Goal: Task Accomplishment & Management: Use online tool/utility

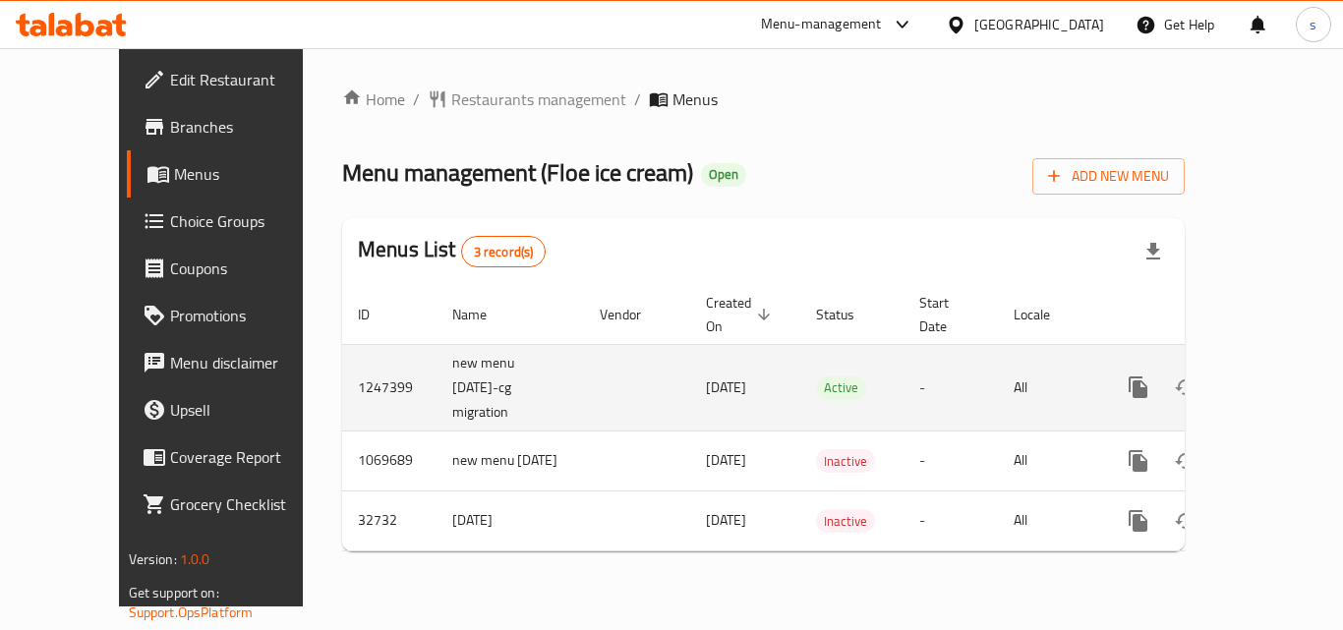
click at [1272, 379] on icon "enhanced table" at bounding box center [1281, 388] width 18 height 18
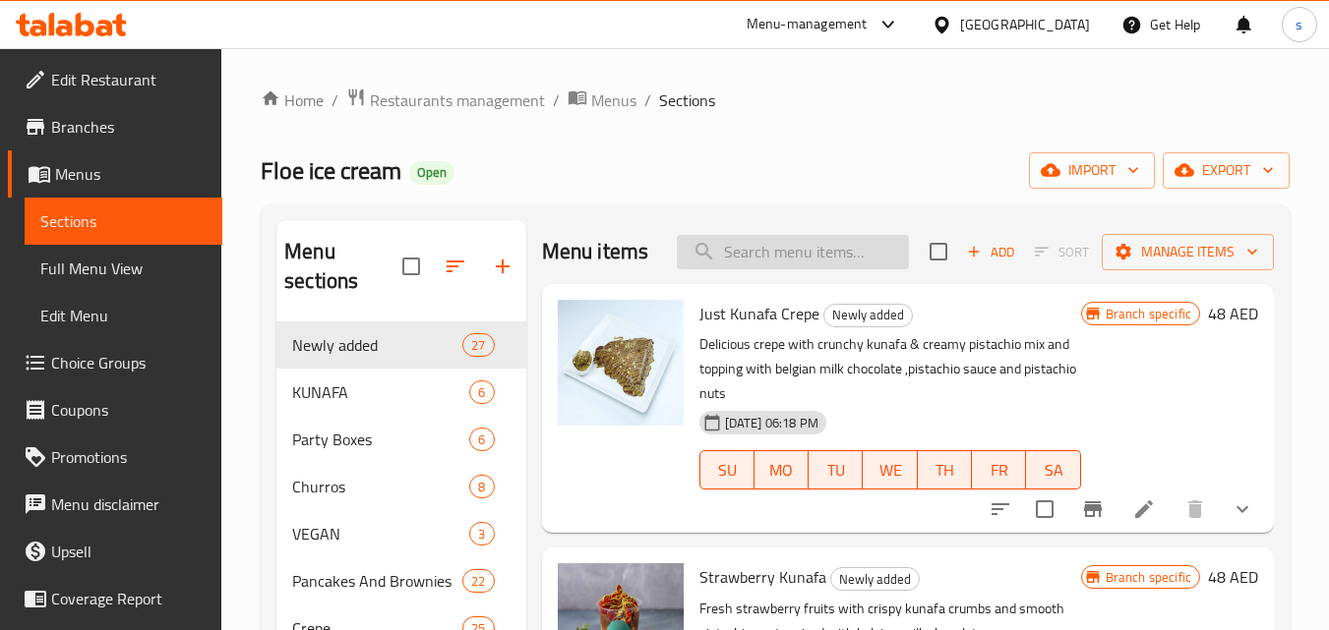
click at [720, 266] on input "search" at bounding box center [793, 252] width 232 height 34
paste input "Banana Sticky Rice"
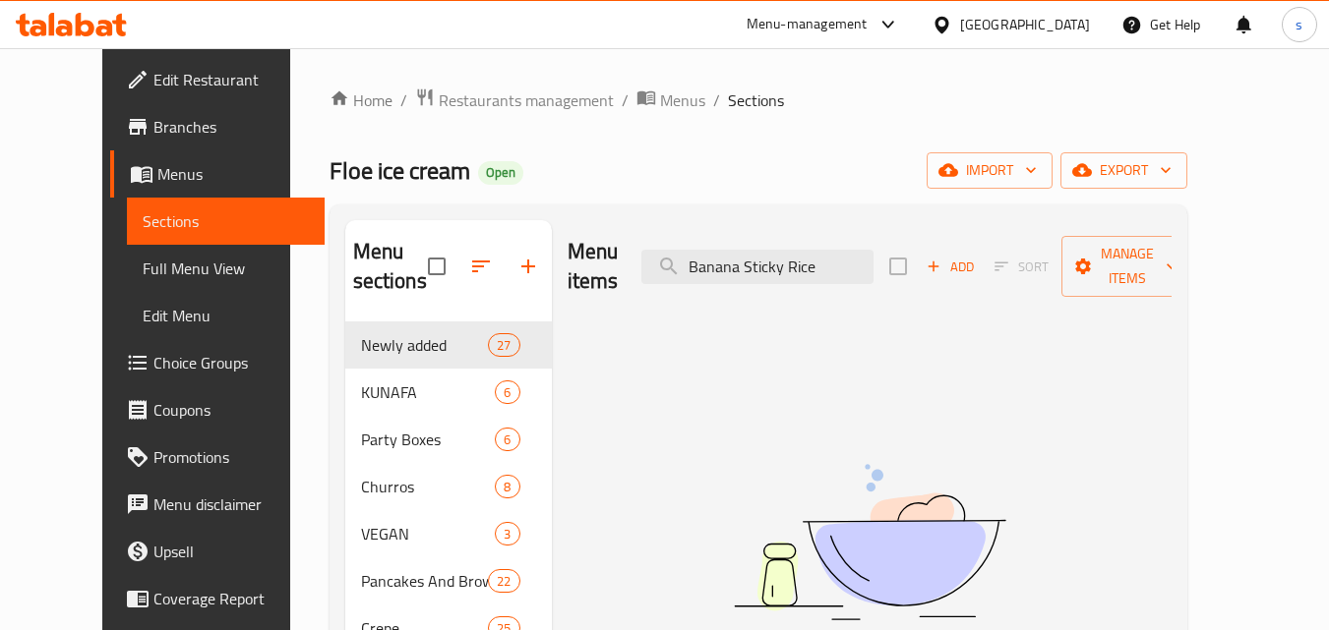
type input "Banana Sticky Rice"
click at [153, 374] on span "Choice Groups" at bounding box center [230, 363] width 155 height 24
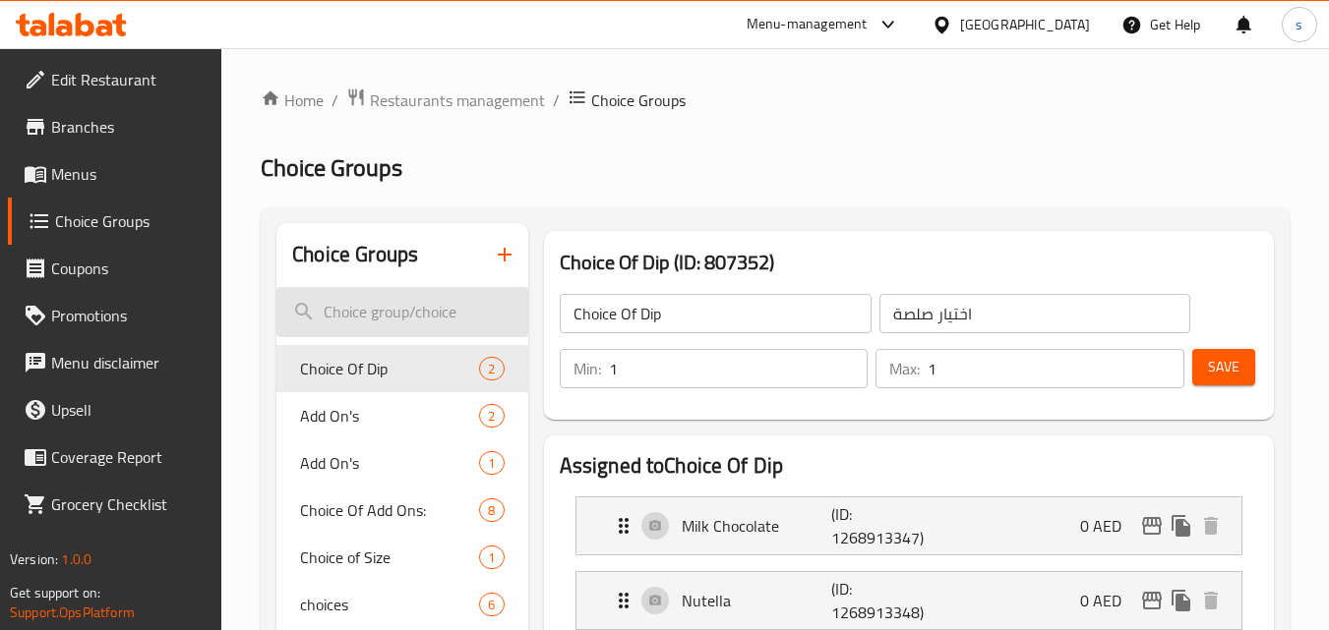
click at [347, 315] on input "search" at bounding box center [401, 312] width 251 height 50
paste input "Select add-ons"
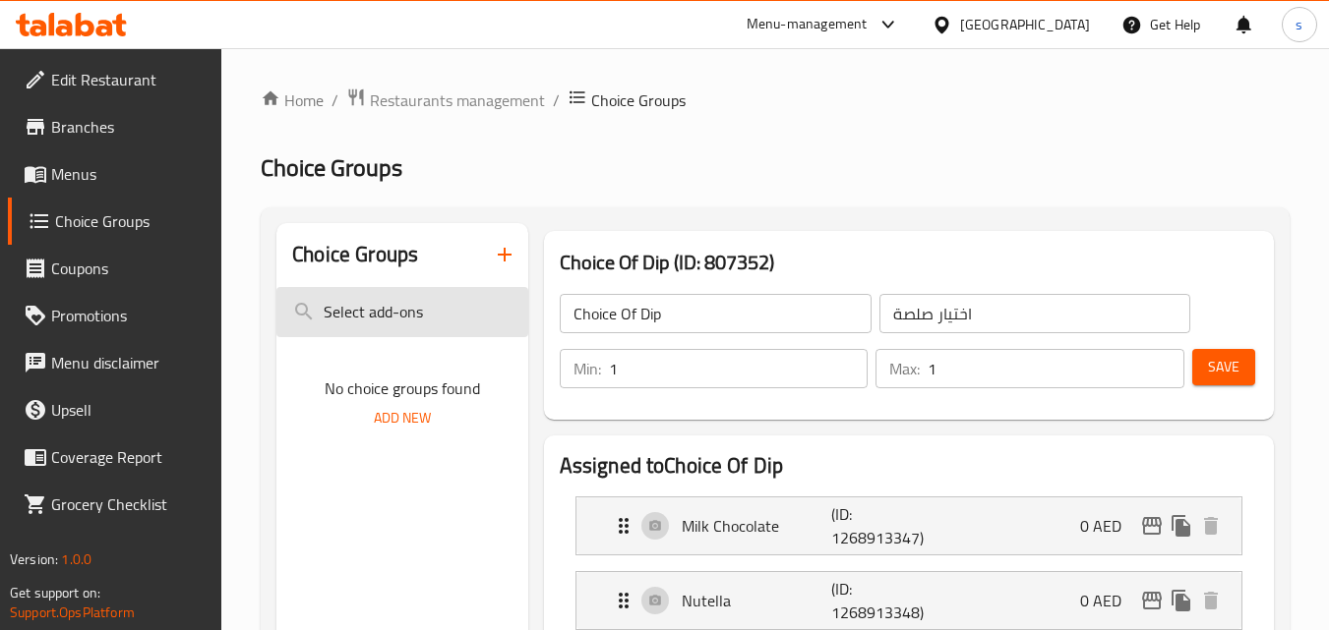
click at [392, 310] on input "Select add-ons" at bounding box center [401, 312] width 251 height 50
type input "Select add ons"
click at [404, 333] on input "Select add ons" at bounding box center [401, 312] width 251 height 50
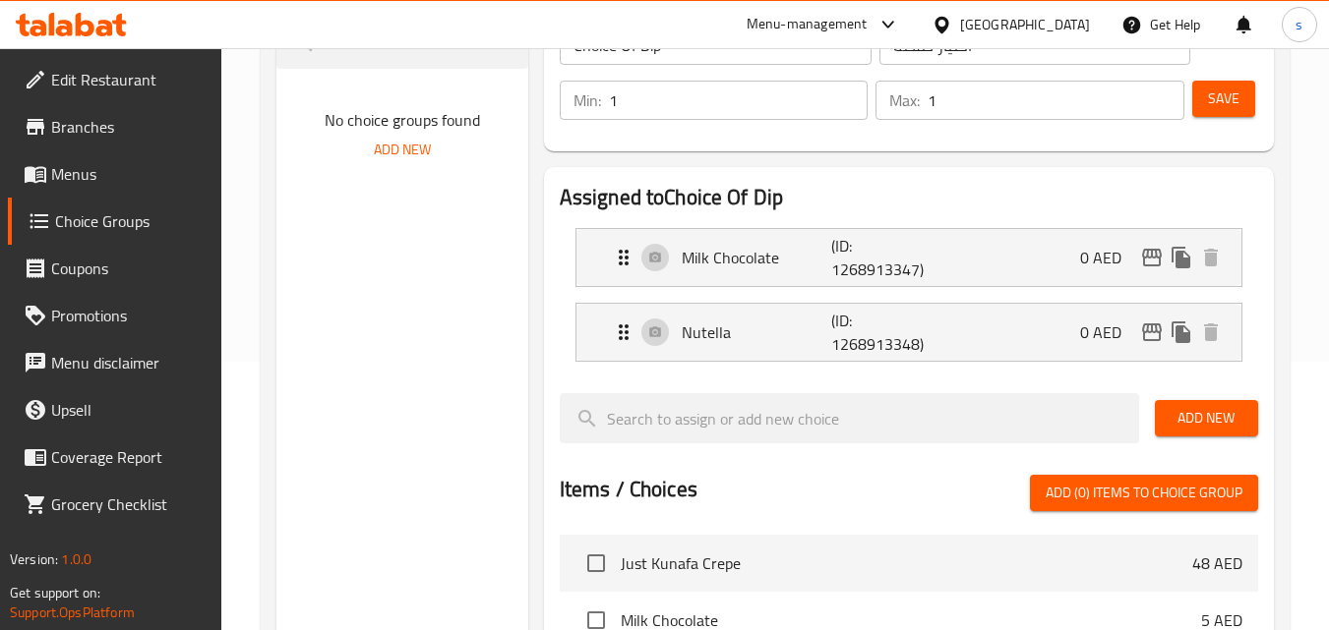
scroll to position [72, 0]
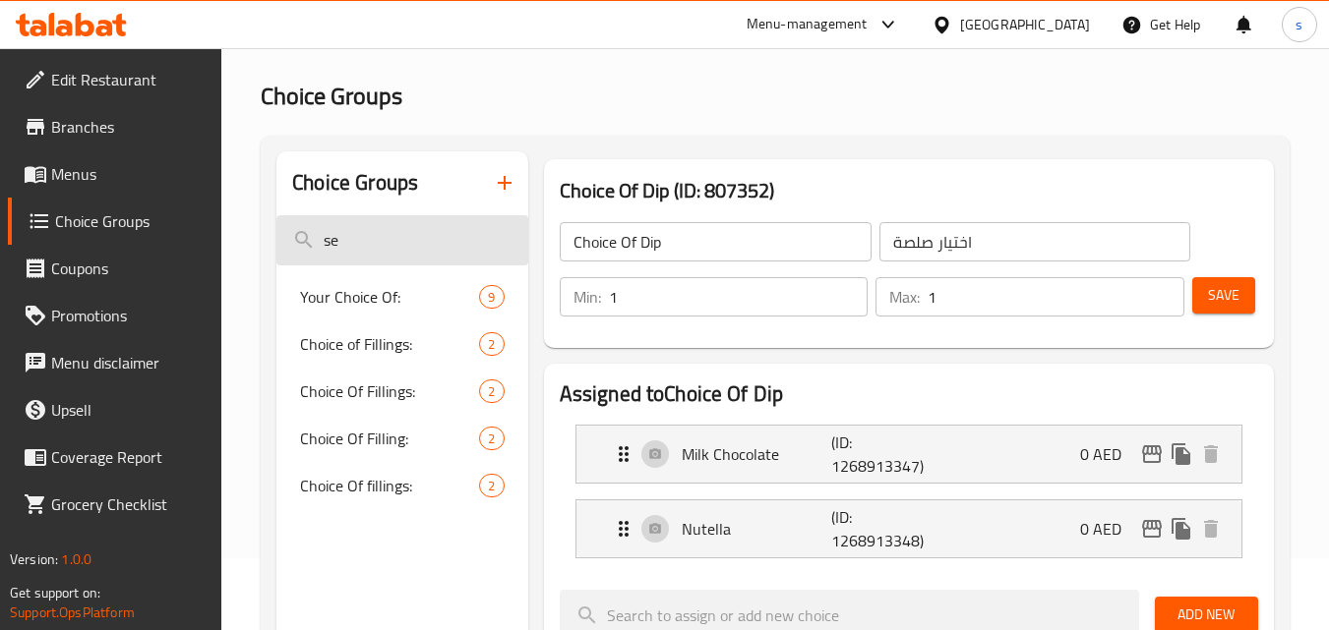
drag, startPoint x: 364, startPoint y: 252, endPoint x: 295, endPoint y: 251, distance: 68.9
click at [295, 251] on input "se" at bounding box center [401, 240] width 251 height 50
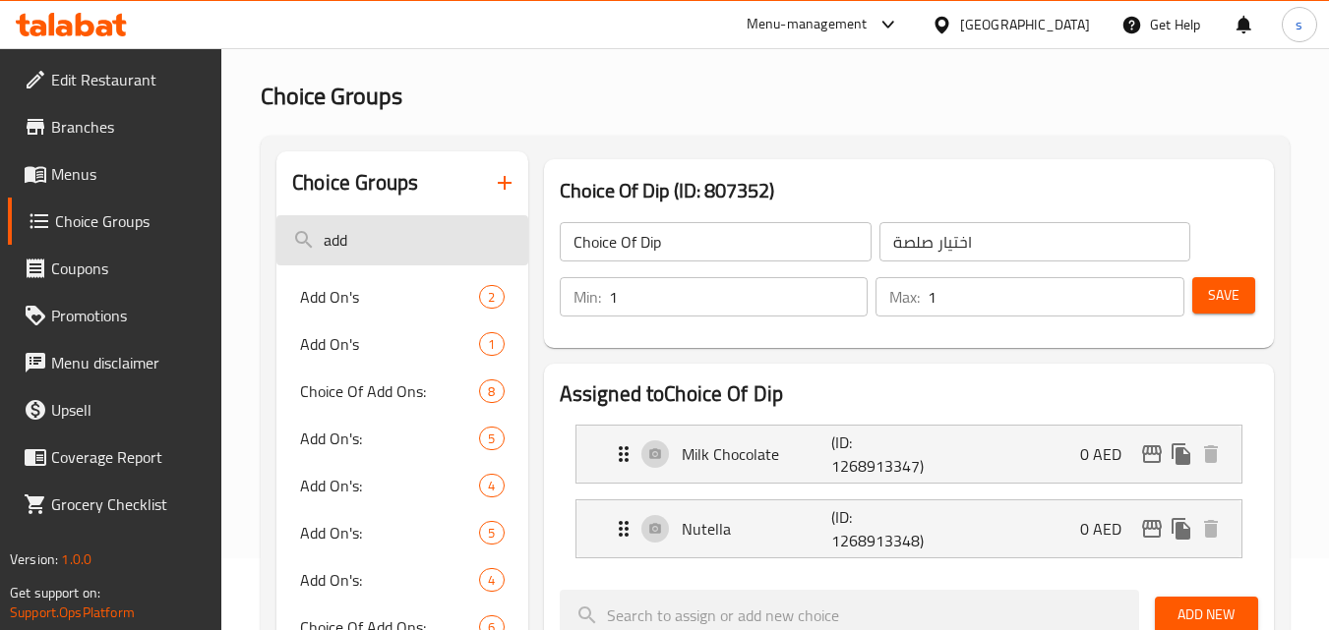
drag, startPoint x: 367, startPoint y: 247, endPoint x: 281, endPoint y: 238, distance: 86.0
click at [281, 238] on input "add" at bounding box center [401, 240] width 251 height 50
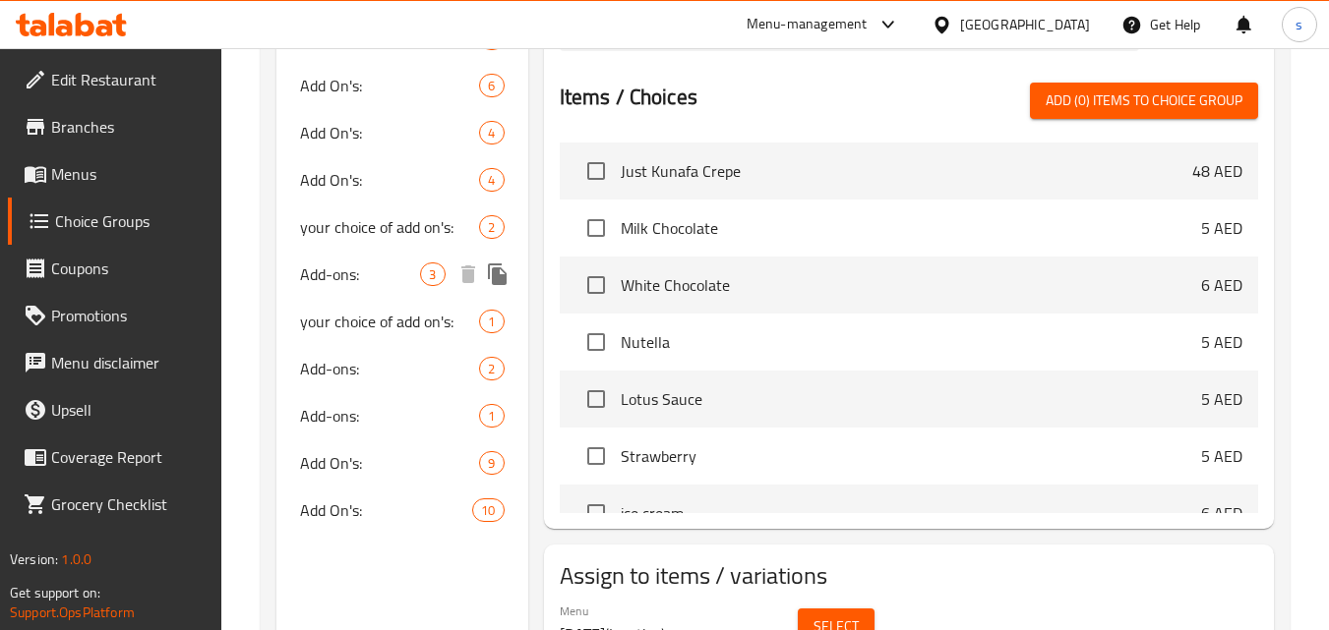
scroll to position [662, 0]
type input "ice cream"
